Goal: Transaction & Acquisition: Purchase product/service

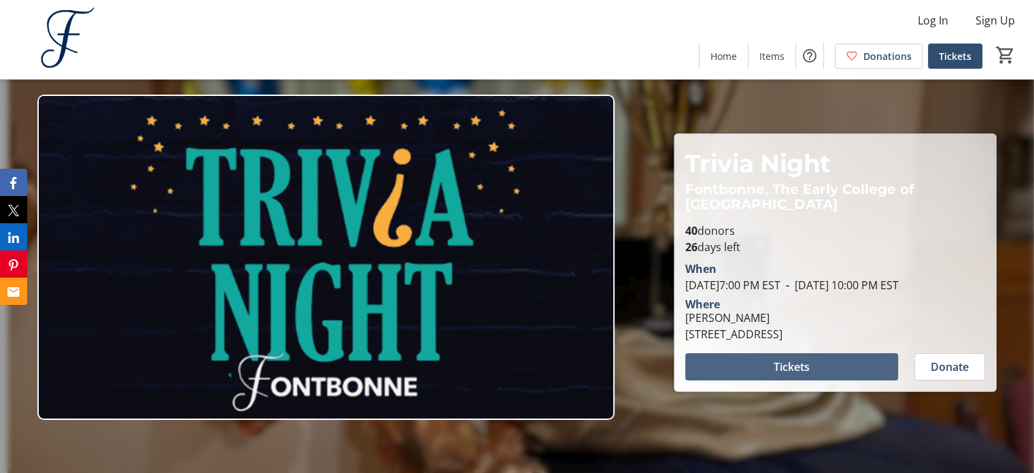
click at [797, 369] on span "Tickets" at bounding box center [792, 366] width 36 height 16
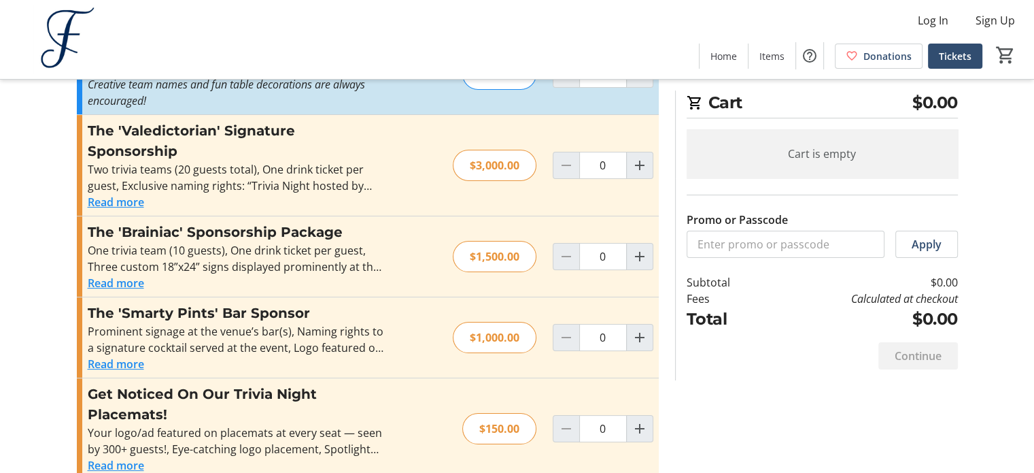
scroll to position [122, 0]
click at [123, 456] on button "Read more" at bounding box center [116, 464] width 56 height 16
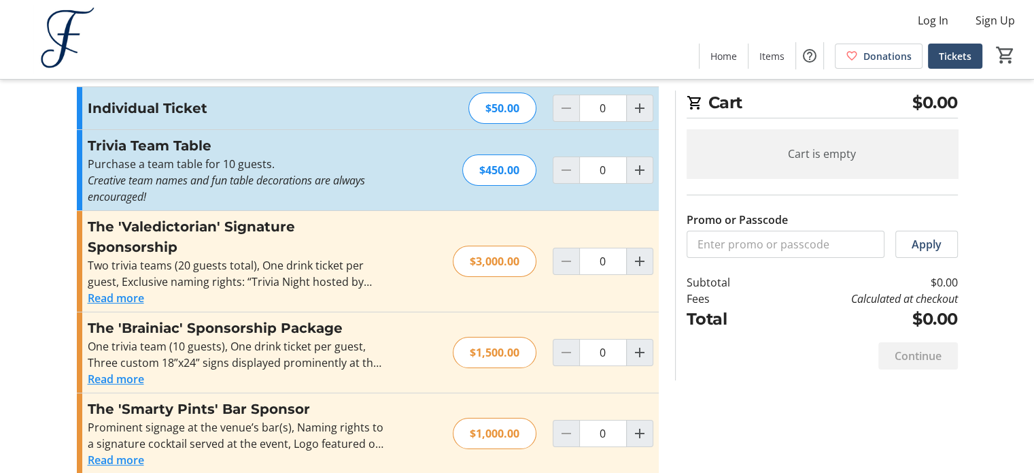
scroll to position [14, 0]
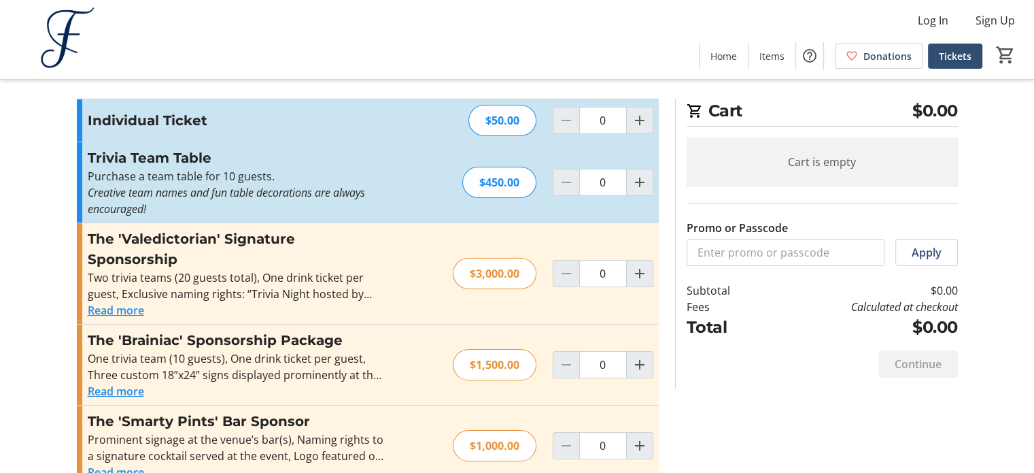
click at [375, 431] on div "Prominent signage at the venue’s bar(s), Naming rights to a signature cocktail …" at bounding box center [236, 447] width 297 height 33
click at [632, 184] on mat-icon "Increment by one" at bounding box center [640, 182] width 16 height 16
type input "1"
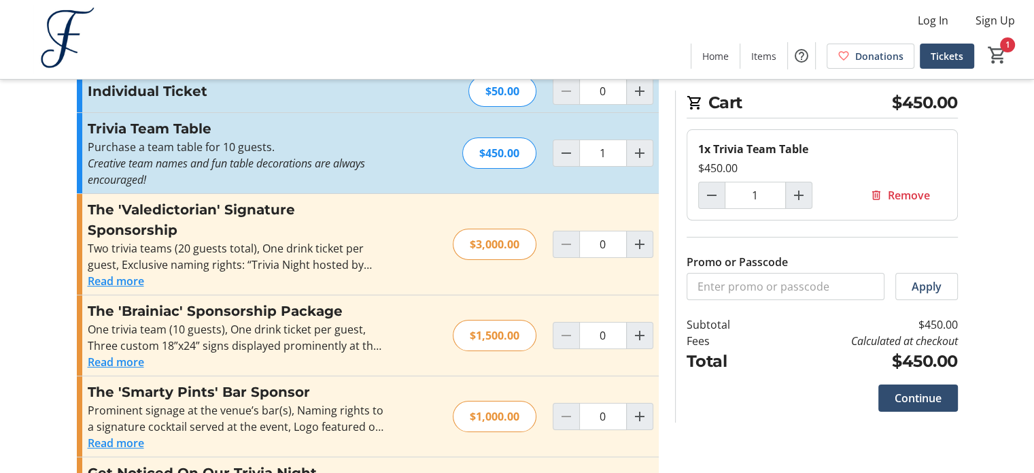
scroll to position [0, 0]
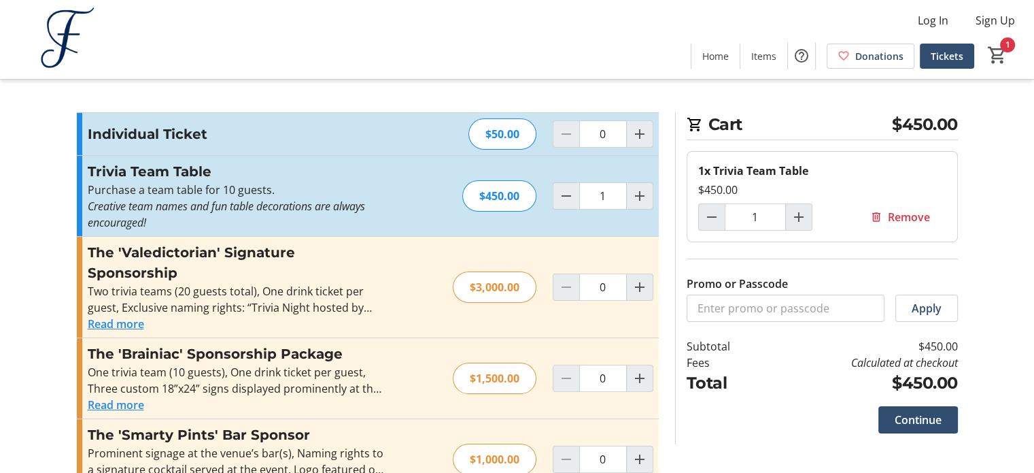
click at [365, 396] on div "Read more" at bounding box center [236, 404] width 297 height 16
click at [632, 137] on mat-icon "Increment by one" at bounding box center [640, 134] width 16 height 16
type input "1"
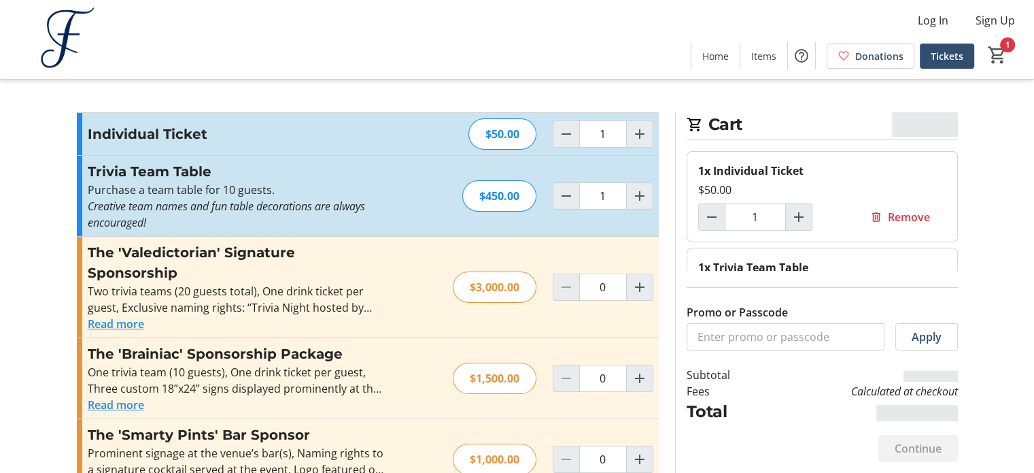
scroll to position [155, 0]
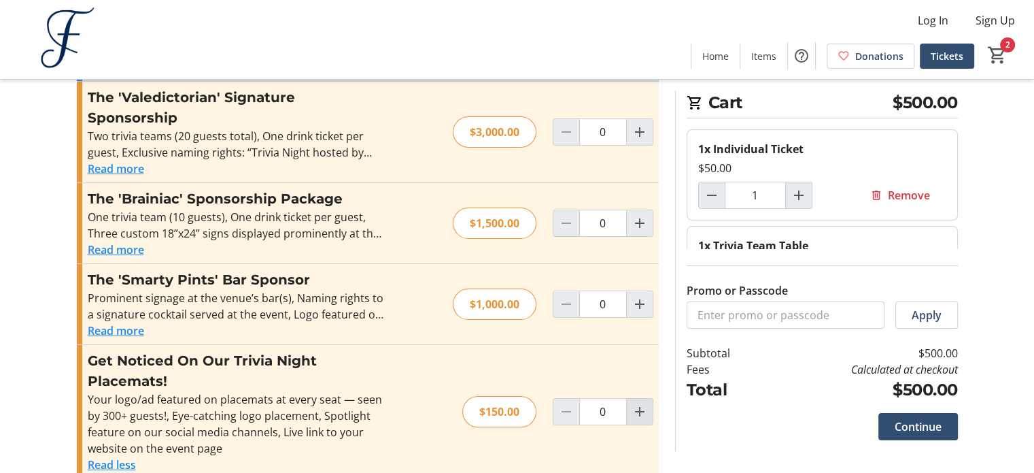
click at [637, 403] on mat-icon "Increment by one" at bounding box center [640, 411] width 16 height 16
type input "1"
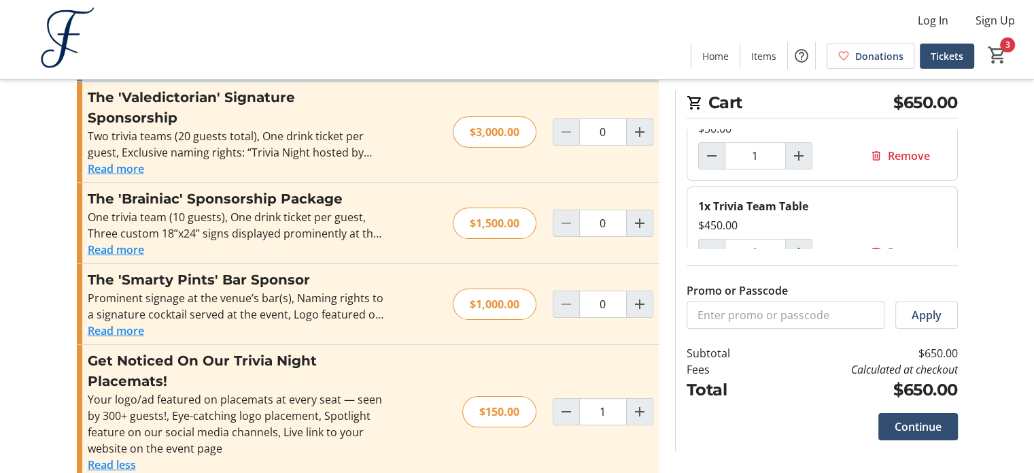
scroll to position [179, 0]
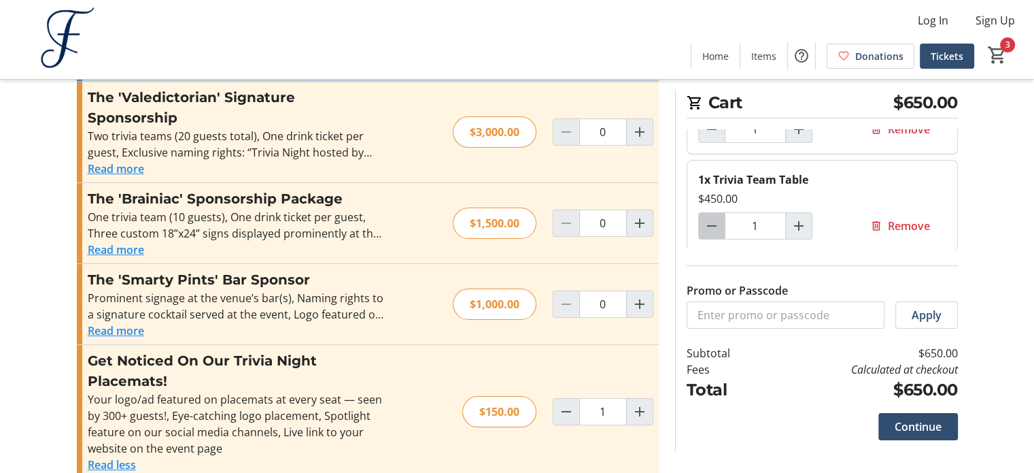
click at [715, 226] on mat-icon "Decrement by one" at bounding box center [712, 226] width 16 height 16
type input "0"
click at [794, 235] on span "Increment by one" at bounding box center [799, 227] width 26 height 26
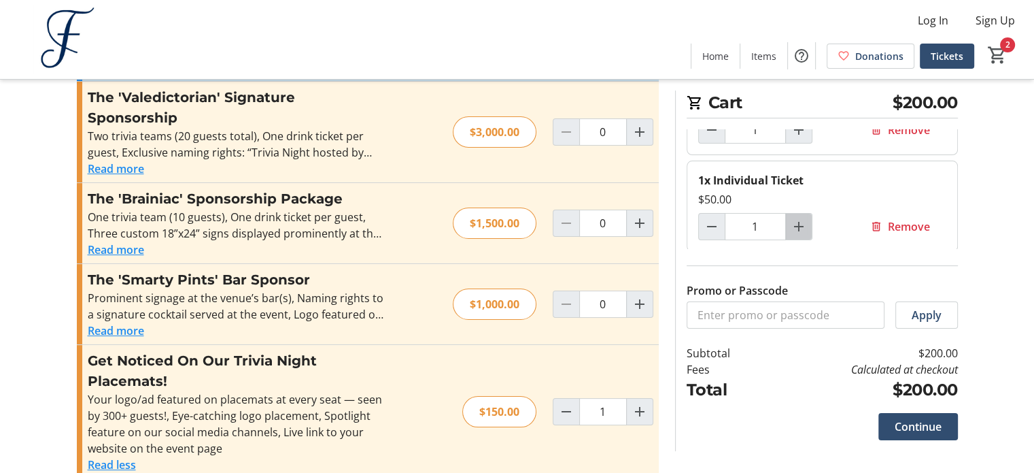
type input "2"
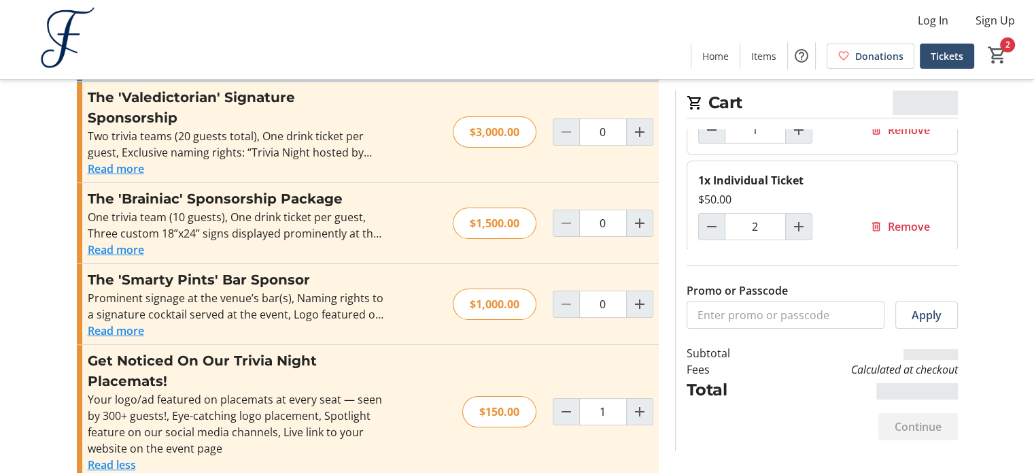
type input "2"
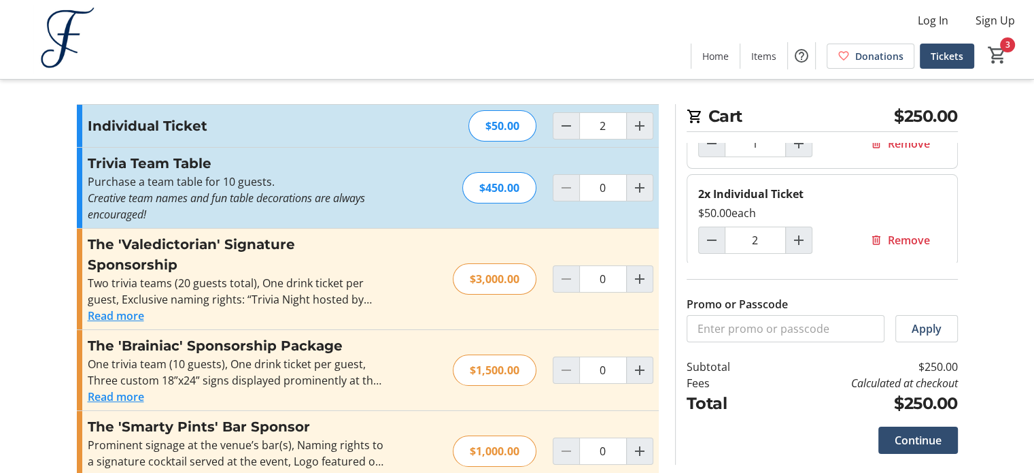
scroll to position [8, 0]
type input "0"
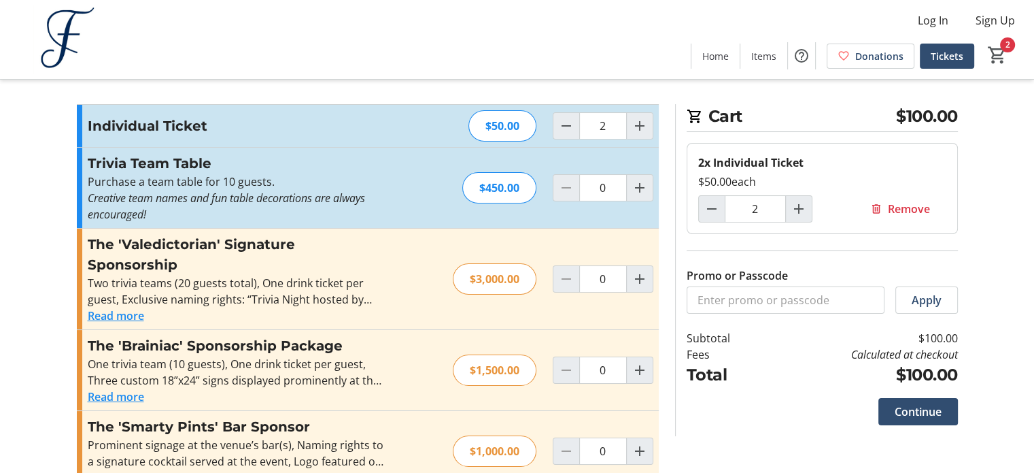
type input "4"
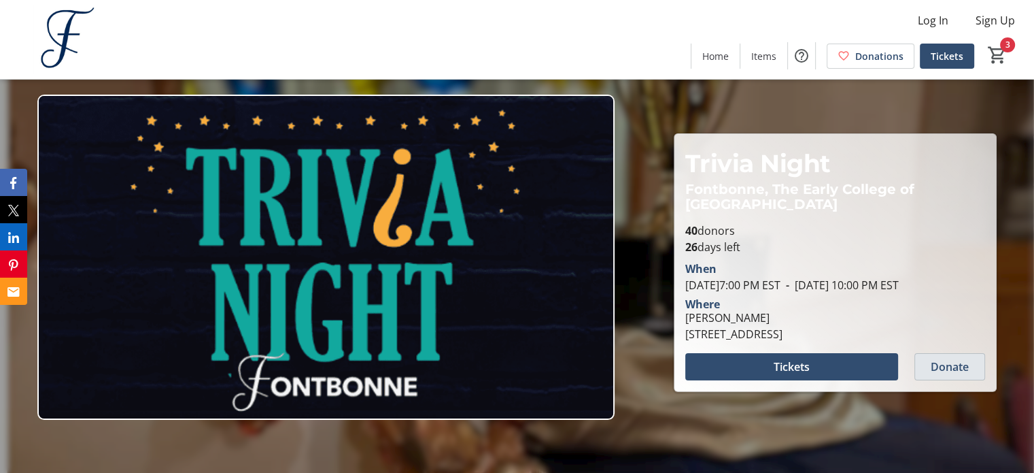
click at [949, 369] on span "Donate" at bounding box center [950, 366] width 38 height 16
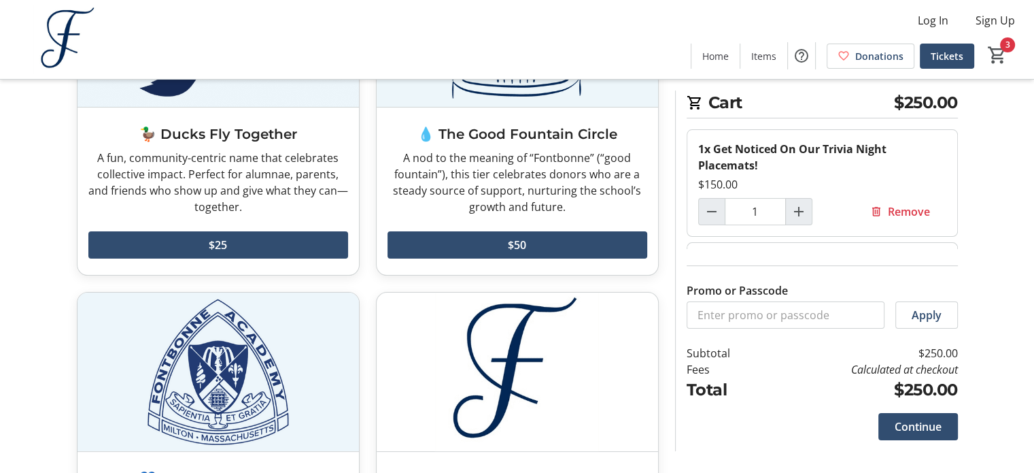
scroll to position [206, 0]
click at [712, 218] on mat-icon "Decrement by one" at bounding box center [712, 211] width 16 height 16
type input "0"
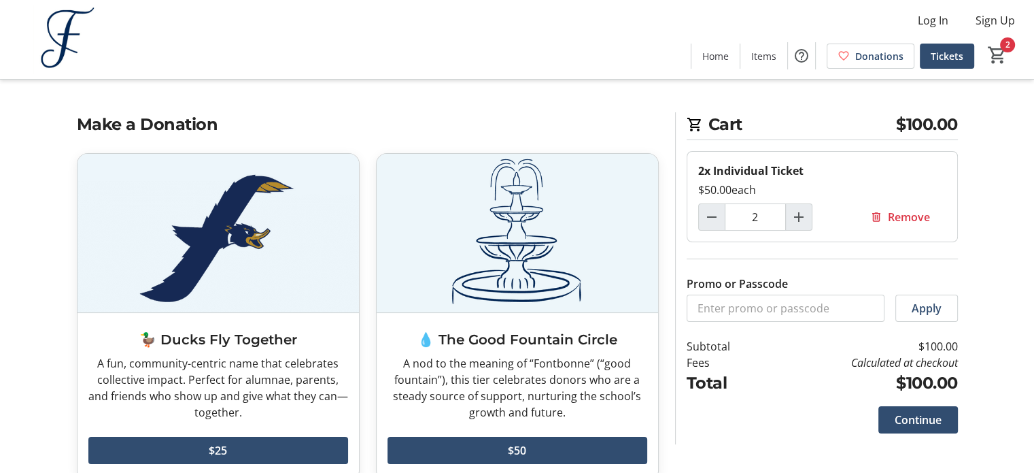
scroll to position [0, 0]
click at [793, 226] on span "Increment by one" at bounding box center [799, 217] width 26 height 26
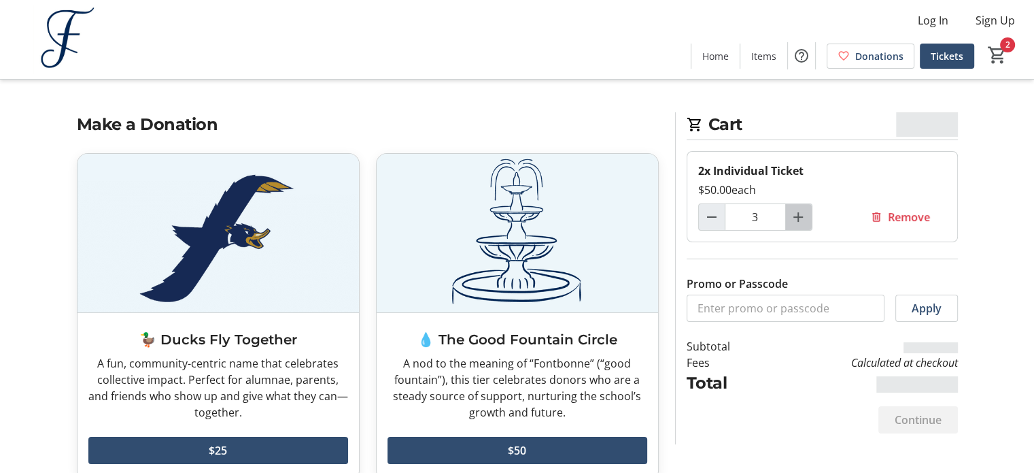
click at [793, 226] on span "Increment by one" at bounding box center [799, 217] width 26 height 26
type input "4"
